Goal: Use online tool/utility: Utilize a website feature to perform a specific function

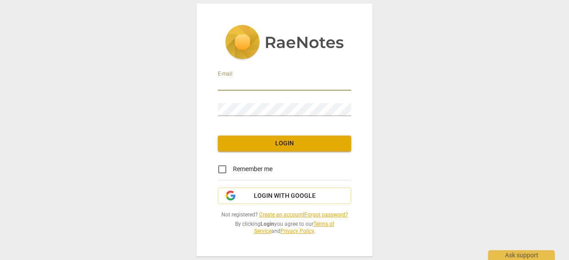
click at [305, 81] on input "email" at bounding box center [284, 84] width 133 height 13
click at [290, 85] on input "email" at bounding box center [284, 84] width 133 height 13
type input "[PERSON_NAME][EMAIL_ADDRESS][PERSON_NAME][DOMAIN_NAME]"
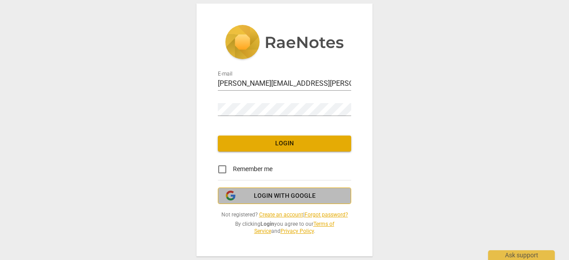
click at [263, 189] on button "Login with Google" at bounding box center [284, 196] width 133 height 17
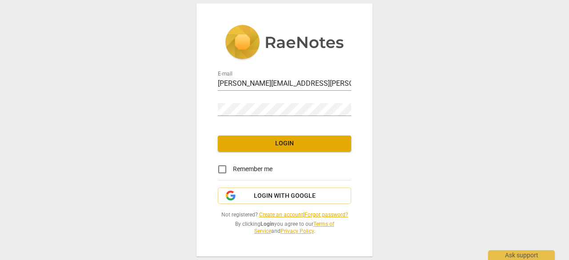
click at [281, 215] on link "Create an account" at bounding box center [281, 215] width 44 height 6
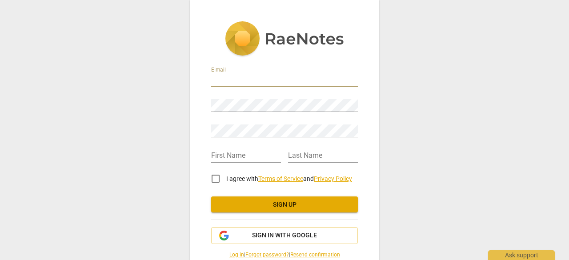
click at [286, 76] on input "email" at bounding box center [284, 80] width 147 height 13
type input "cristina.gauci@gmail.com"
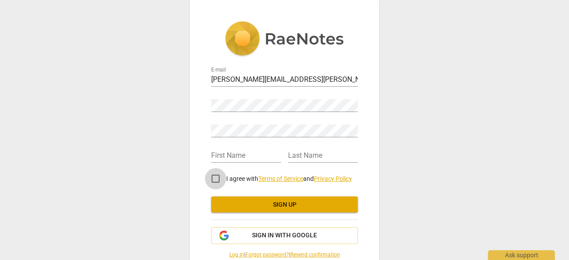
click at [214, 175] on input "I agree with Terms of Service and Privacy Policy" at bounding box center [215, 178] width 21 height 21
checkbox input "true"
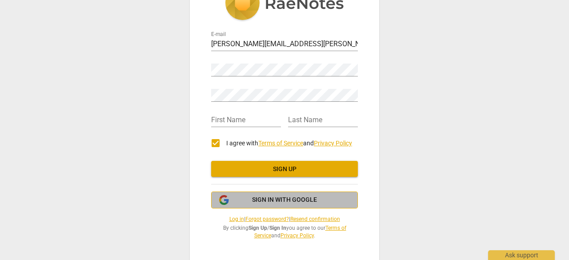
click at [262, 206] on button "Sign in with Google" at bounding box center [284, 200] width 147 height 17
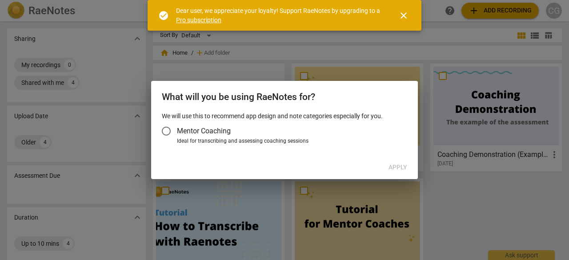
click at [202, 133] on span "Mentor Coaching" at bounding box center [204, 131] width 54 height 10
click at [177, 133] on input "Mentor Coaching" at bounding box center [166, 131] width 21 height 21
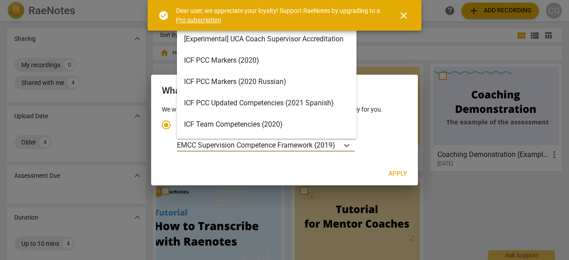
click at [331, 145] on p "EMCC Supervision Competence Framework (2019)" at bounding box center [256, 145] width 158 height 10
click at [0, 0] on input "Ideal for transcribing and assessing coaching sessions 15 results available. Us…" at bounding box center [0, 0] width 0 height 0
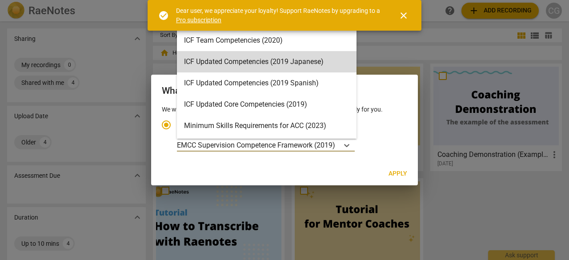
scroll to position [85, 0]
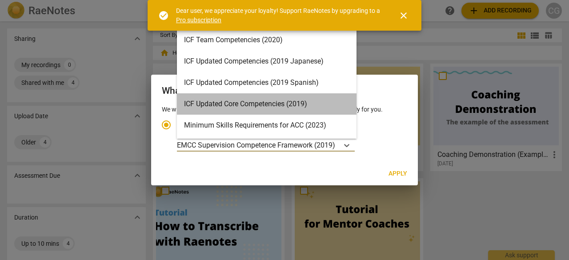
click at [280, 108] on div "ICF Updated Core Competencies (2019)" at bounding box center [267, 103] width 180 height 21
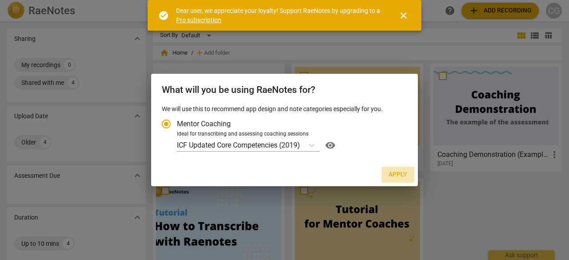
click at [396, 171] on span "Apply" at bounding box center [398, 174] width 19 height 9
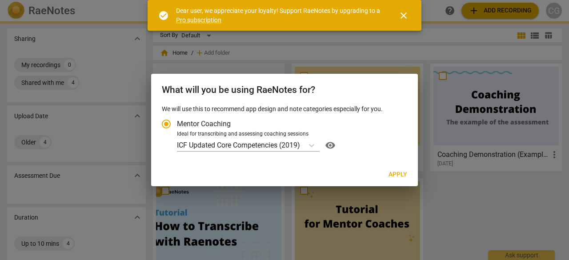
radio input "false"
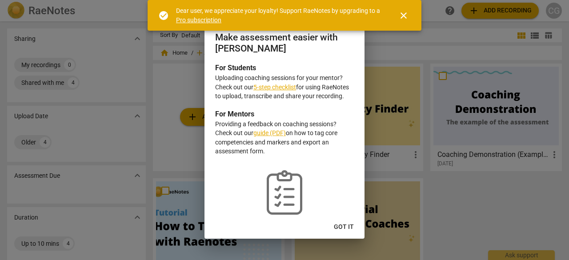
click at [337, 226] on span "Got it" at bounding box center [344, 227] width 20 height 9
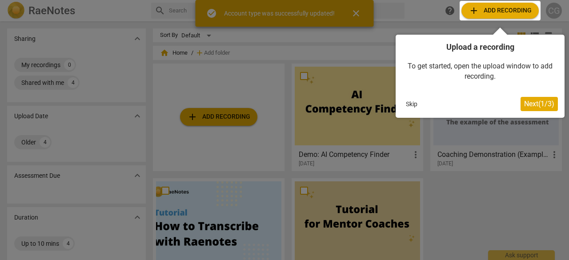
click at [244, 121] on div at bounding box center [284, 130] width 569 height 260
click at [546, 99] on button "Next ( 1 / 3 )" at bounding box center [539, 104] width 37 height 14
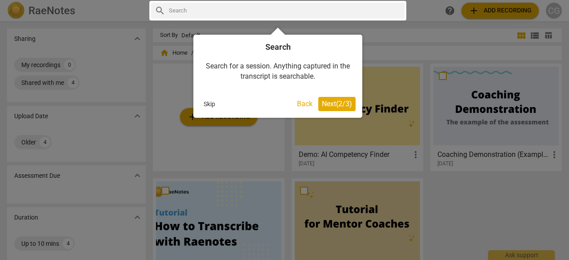
click at [348, 108] on button "Next ( 2 / 3 )" at bounding box center [337, 104] width 37 height 14
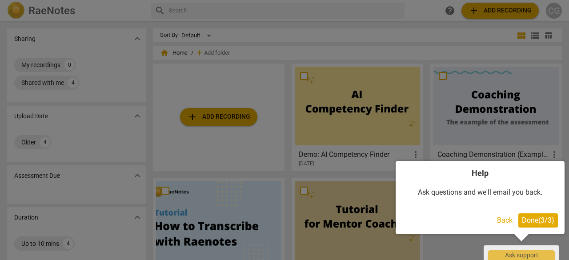
click at [525, 217] on span "Done ( 3 / 3 )" at bounding box center [538, 220] width 32 height 8
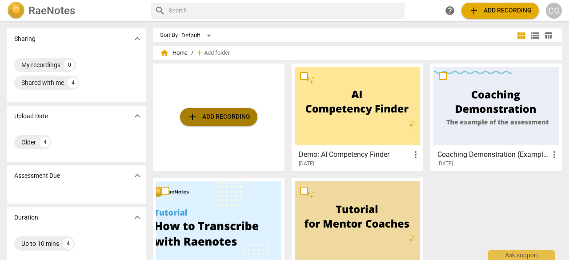
click at [218, 118] on span "add Add recording" at bounding box center [218, 117] width 63 height 11
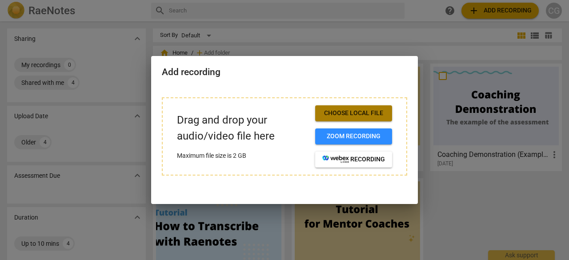
click at [347, 116] on span "Choose local file" at bounding box center [354, 113] width 63 height 9
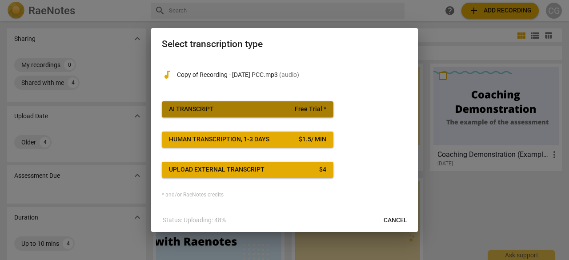
click at [260, 115] on button "AI Transcript Free Trial *" at bounding box center [248, 109] width 172 height 16
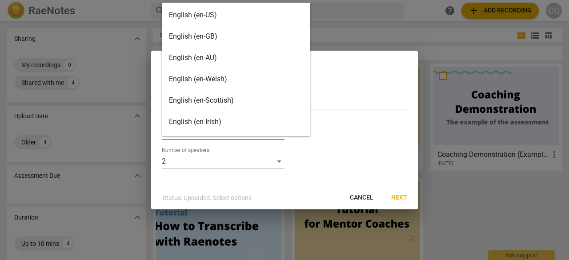
click at [275, 0] on body "RaeNotes search help add Add recording CG Sharing expand_more My recordings 0 S…" at bounding box center [284, 0] width 569 height 0
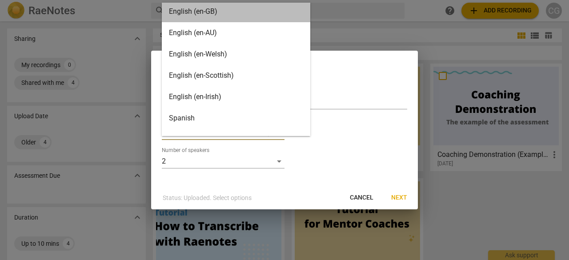
click at [241, 11] on div "English (en-GB)" at bounding box center [236, 11] width 149 height 21
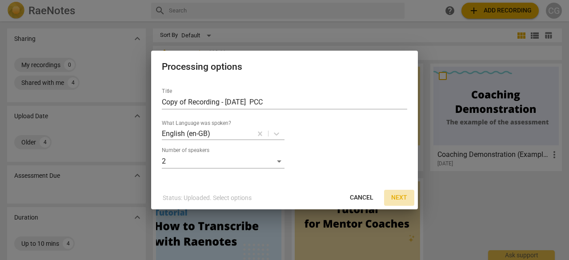
click at [398, 200] on span "Next" at bounding box center [399, 198] width 16 height 9
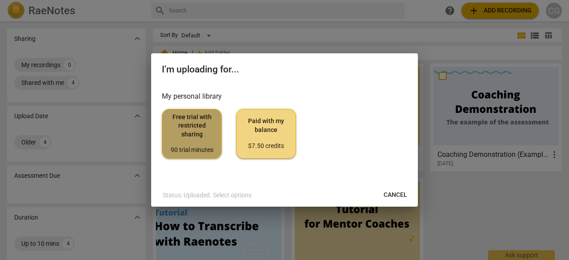
click at [183, 134] on span "Free trial with restricted sharing 90 trial minutes" at bounding box center [191, 134] width 45 height 42
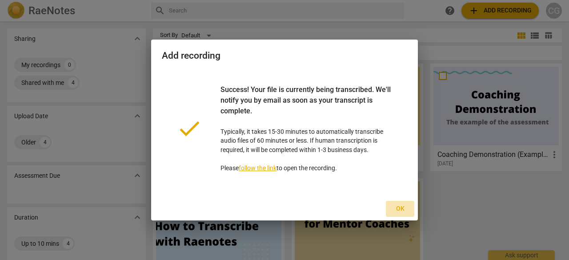
click at [397, 210] on span "Ok" at bounding box center [400, 209] width 14 height 9
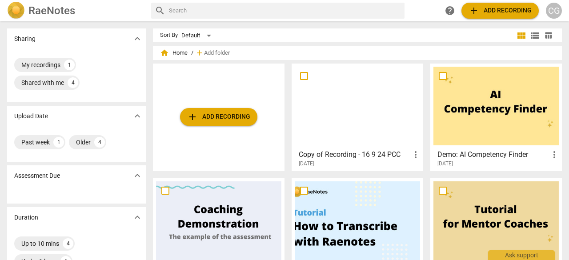
click at [367, 103] on div at bounding box center [357, 106] width 125 height 79
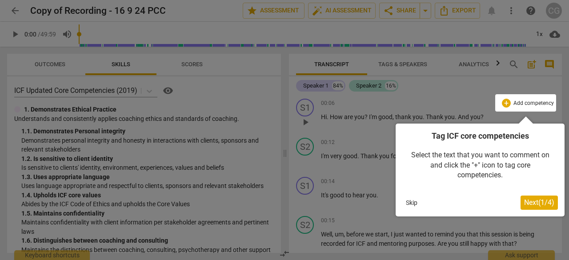
click at [527, 203] on span "Next ( 1 / 4 )" at bounding box center [539, 202] width 30 height 8
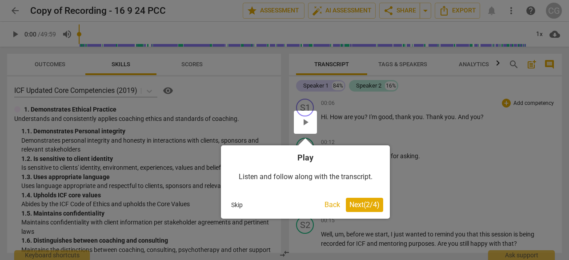
click at [377, 202] on span "Next ( 2 / 4 )" at bounding box center [365, 205] width 30 height 8
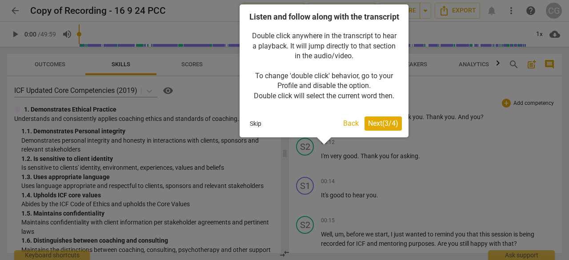
click at [389, 128] on span "Next ( 3 / 4 )" at bounding box center [383, 123] width 30 height 8
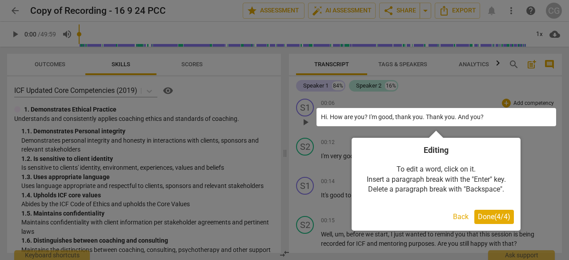
click at [492, 217] on span "Done ( 4 / 4 )" at bounding box center [494, 217] width 32 height 8
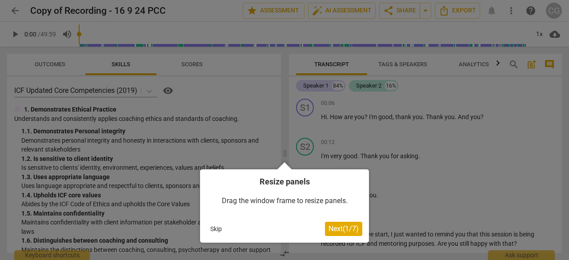
click at [334, 232] on span "Next ( 1 / 7 )" at bounding box center [344, 229] width 30 height 8
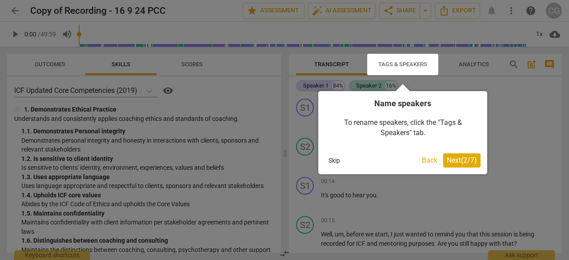
click at [338, 162] on button "Skip" at bounding box center [334, 160] width 19 height 13
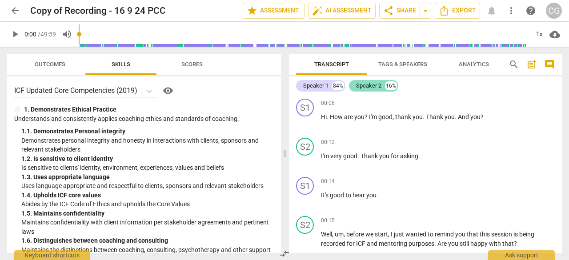
click at [382, 88] on div "Speaker 2 16%" at bounding box center [373, 86] width 49 height 12
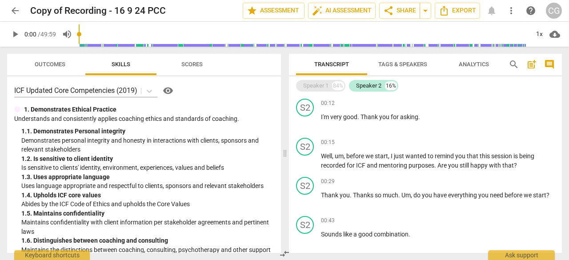
click at [337, 86] on div "84%" at bounding box center [338, 85] width 12 height 9
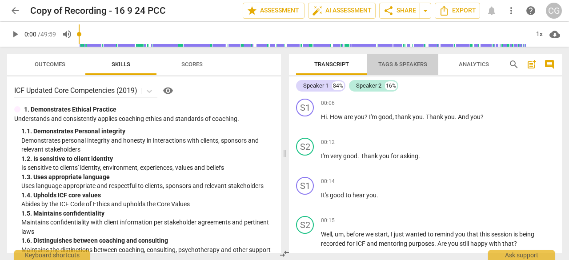
click at [397, 67] on span "Tags & Speakers" at bounding box center [403, 64] width 49 height 7
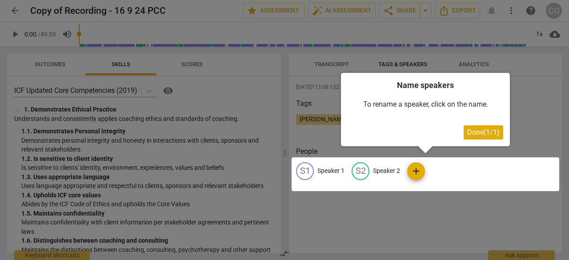
click at [390, 176] on div at bounding box center [426, 174] width 268 height 34
click at [386, 168] on div at bounding box center [426, 174] width 268 height 34
click at [467, 127] on button "Done ( 1 / 1 )" at bounding box center [484, 132] width 40 height 14
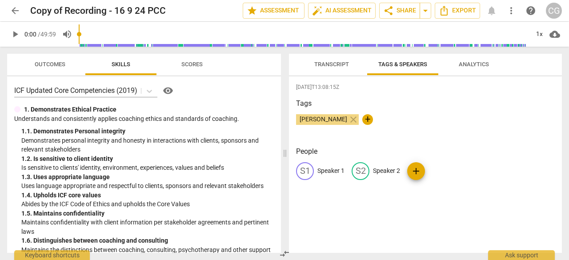
click at [390, 168] on p "Speaker 2" at bounding box center [386, 170] width 27 height 9
type input "Coach"
click at [330, 166] on p "Speaker 1" at bounding box center [331, 170] width 27 height 9
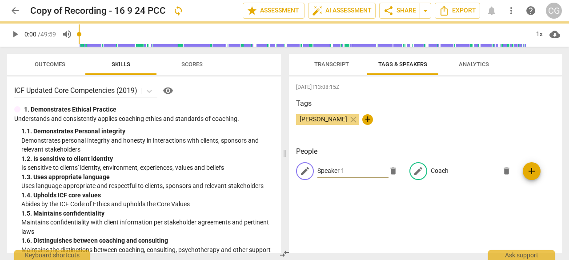
click at [332, 171] on input "Speaker 1" at bounding box center [353, 171] width 71 height 14
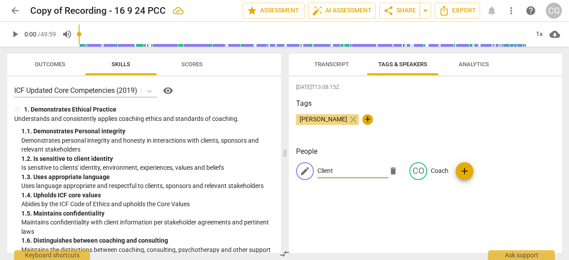
type input "Client"
click at [432, 119] on div "[PERSON_NAME] close +" at bounding box center [425, 123] width 259 height 18
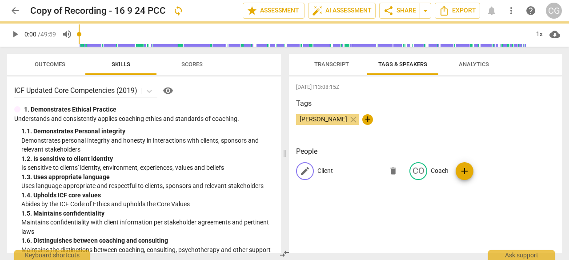
click at [341, 67] on span "Transcript" at bounding box center [332, 64] width 35 height 7
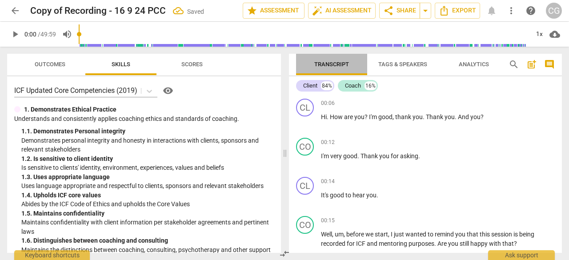
click at [335, 61] on span "Transcript" at bounding box center [332, 64] width 35 height 7
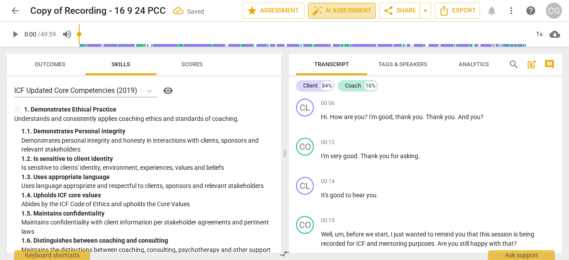
click at [344, 12] on span "auto_fix_high AI Assessment" at bounding box center [342, 10] width 60 height 11
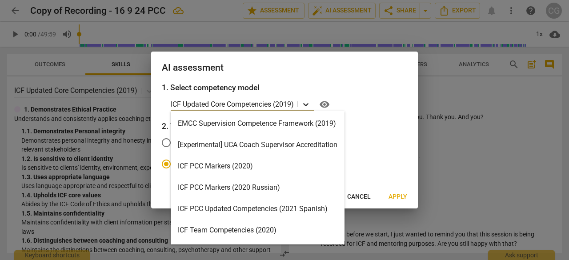
click at [308, 103] on icon at bounding box center [306, 104] width 9 height 9
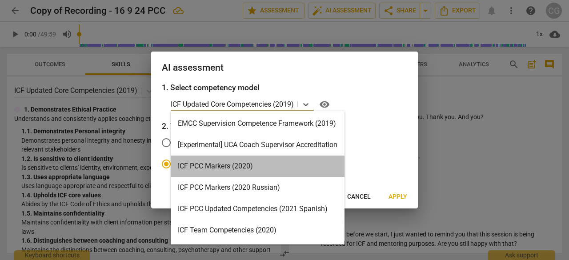
click at [277, 169] on div "ICF PCC Markers (2020)" at bounding box center [258, 166] width 174 height 21
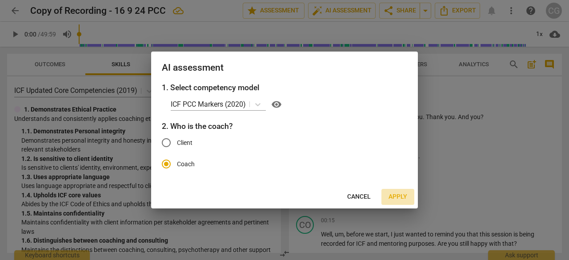
click at [399, 196] on span "Apply" at bounding box center [398, 197] width 19 height 9
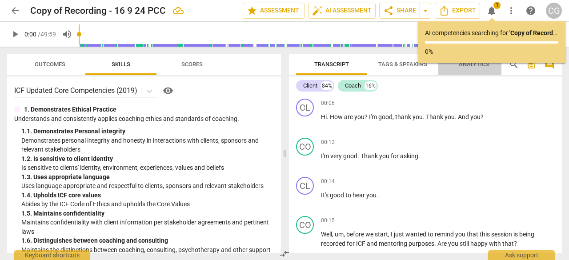
click at [477, 68] on span "Analytics" at bounding box center [474, 65] width 52 height 12
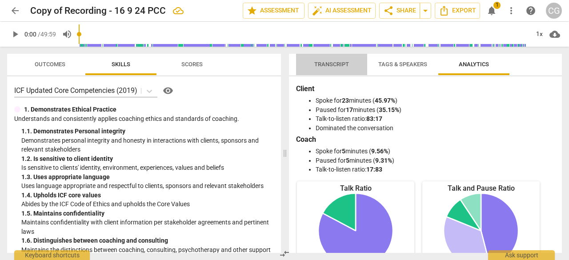
click at [337, 65] on span "Transcript" at bounding box center [332, 64] width 35 height 7
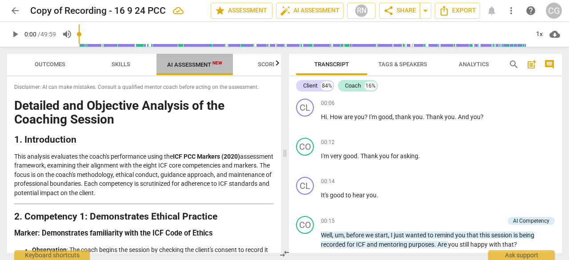
click at [181, 66] on span "AI Assessment New" at bounding box center [194, 64] width 55 height 7
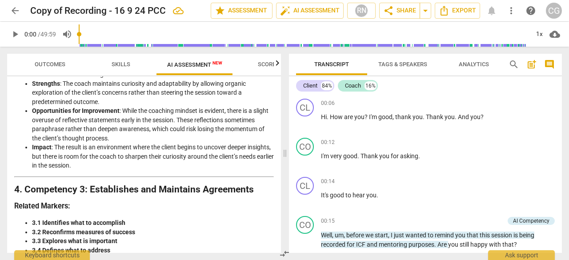
scroll to position [336, 0]
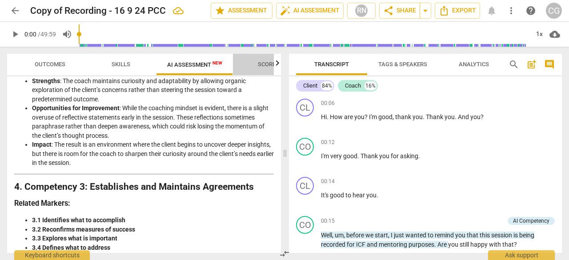
click at [263, 66] on span "Scores" at bounding box center [268, 64] width 21 height 7
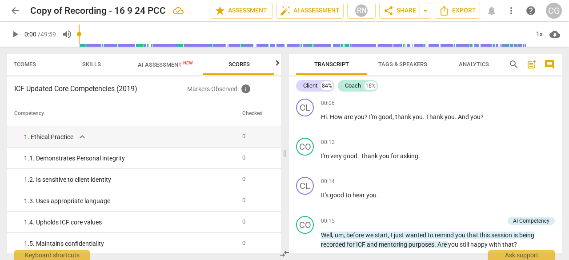
scroll to position [0, 30]
click at [176, 62] on span "AI Assessment New" at bounding box center [164, 64] width 55 height 7
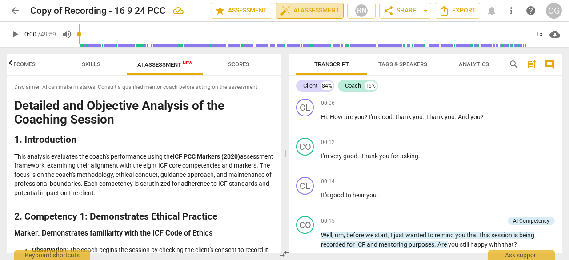
click at [328, 6] on span "auto_fix_high AI Assessment" at bounding box center [310, 10] width 60 height 11
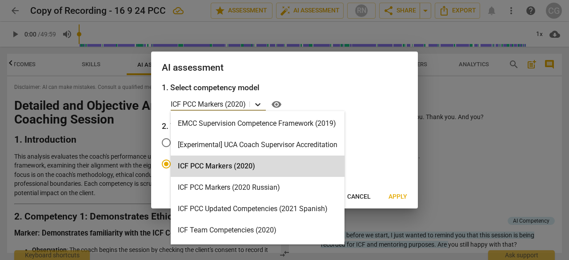
click at [257, 100] on div at bounding box center [258, 104] width 16 height 13
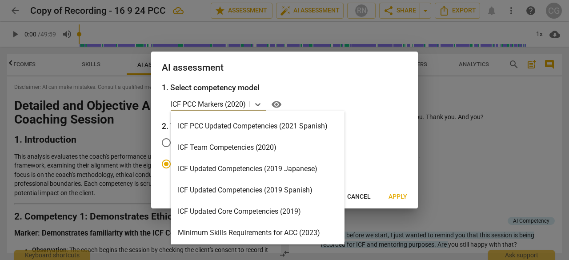
scroll to position [89, 0]
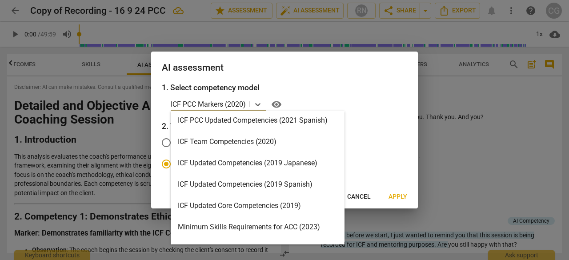
click at [257, 207] on div "ICF Updated Core Competencies (2019)" at bounding box center [258, 205] width 174 height 21
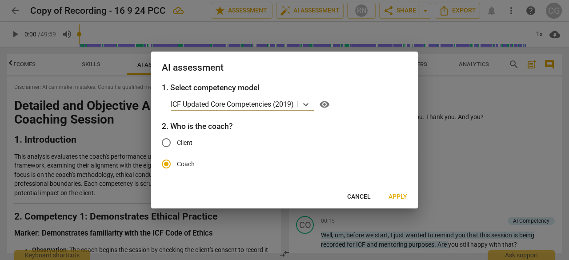
click at [398, 198] on span "Apply" at bounding box center [398, 197] width 19 height 9
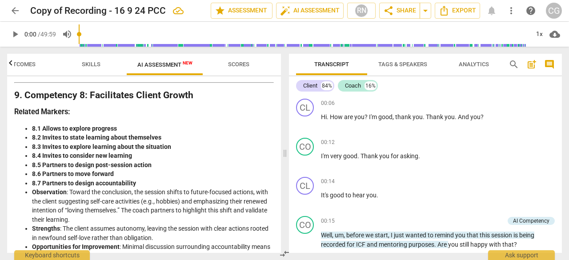
scroll to position [1810, 0]
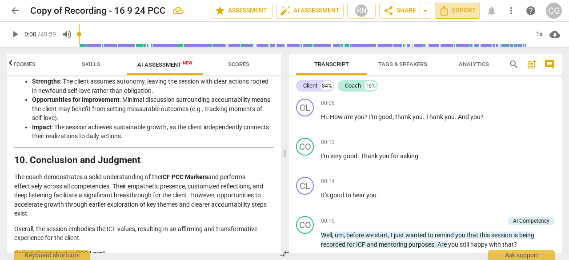
click at [456, 8] on span "Export" at bounding box center [457, 10] width 37 height 11
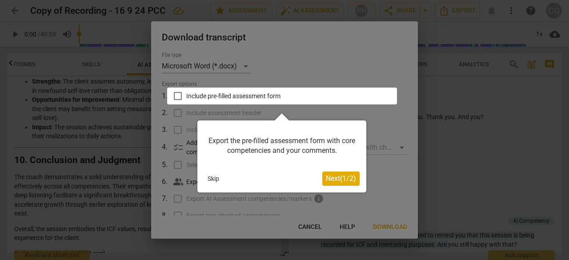
click at [213, 179] on button "Skip" at bounding box center [213, 178] width 19 height 13
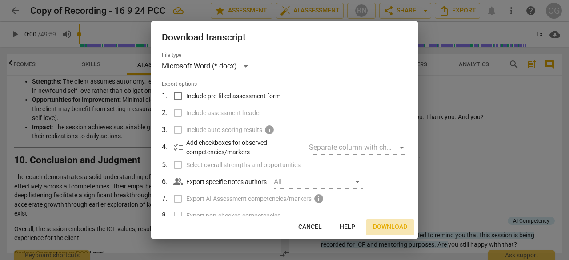
click at [393, 230] on span "Download" at bounding box center [390, 227] width 34 height 9
